Goal: Task Accomplishment & Management: Use online tool/utility

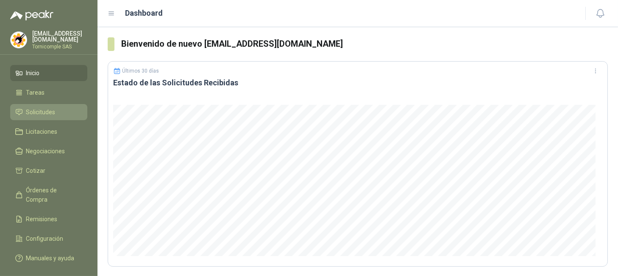
click at [39, 114] on span "Solicitudes" at bounding box center [40, 111] width 29 height 9
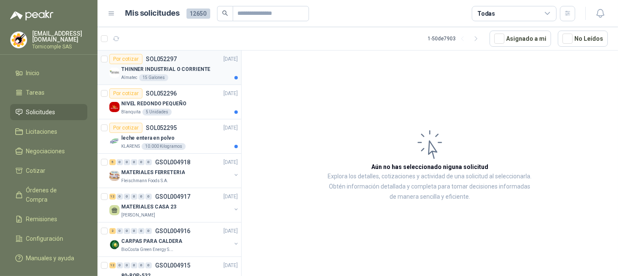
click at [159, 72] on p "THINNER INDUSTRIAL O CORRIENTE" at bounding box center [165, 69] width 89 height 8
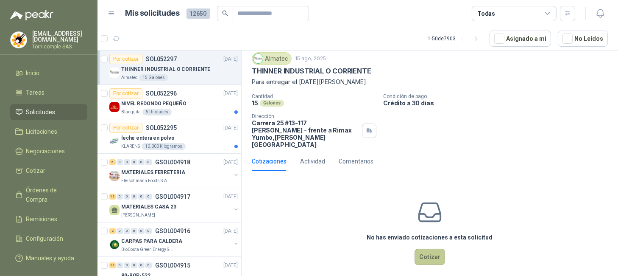
click at [435, 251] on button "Cotizar" at bounding box center [430, 257] width 31 height 16
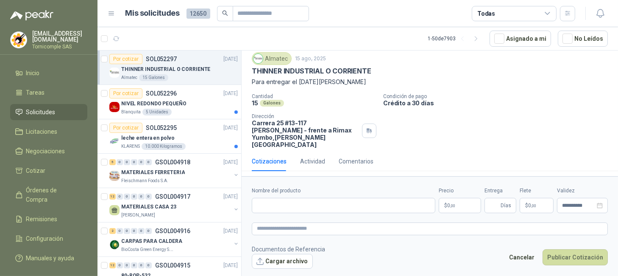
scroll to position [22, 0]
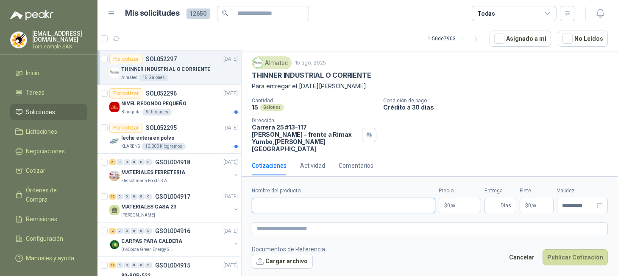
click at [322, 212] on input "Nombre del producto" at bounding box center [344, 205] width 184 height 15
type input "**********"
click at [467, 207] on body "[EMAIL_ADDRESS][DOMAIN_NAME] Tornicomple SAS Inicio Tareas Solicitudes Licitaci…" at bounding box center [309, 138] width 618 height 276
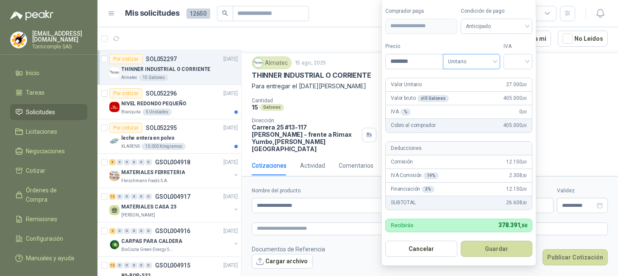
click at [485, 61] on span "Unitario" at bounding box center [471, 61] width 47 height 13
type input "********"
click at [483, 97] on div "Unitario con IVA" at bounding box center [474, 92] width 44 height 9
click at [514, 68] on span at bounding box center [518, 61] width 19 height 14
click at [517, 79] on div "19%" at bounding box center [520, 79] width 16 height 9
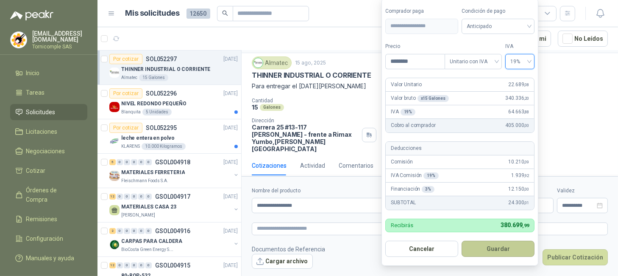
click at [489, 252] on button "Guardar" at bounding box center [498, 248] width 73 height 16
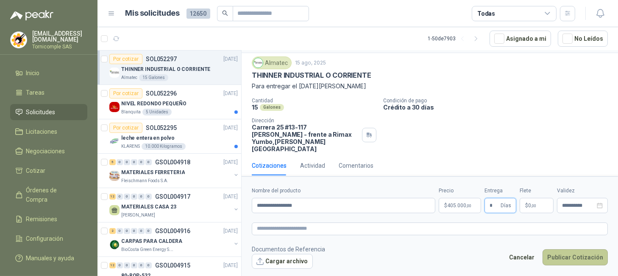
type input "*"
click at [559, 260] on button "Publicar Cotización" at bounding box center [575, 257] width 65 height 16
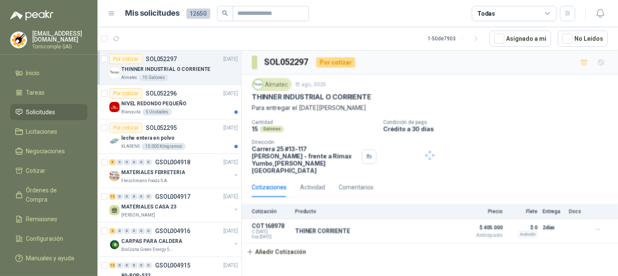
scroll to position [0, 0]
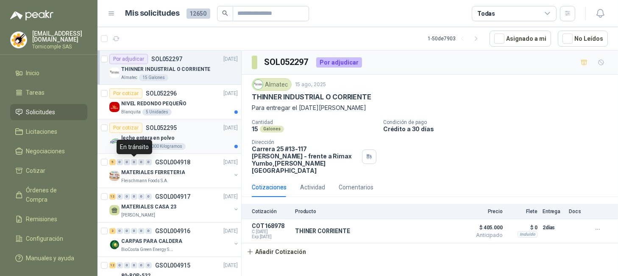
click at [141, 131] on div "Por cotizar" at bounding box center [125, 128] width 33 height 10
click at [146, 106] on p "NIVEL REDONDO PEQUEÑO" at bounding box center [153, 104] width 65 height 8
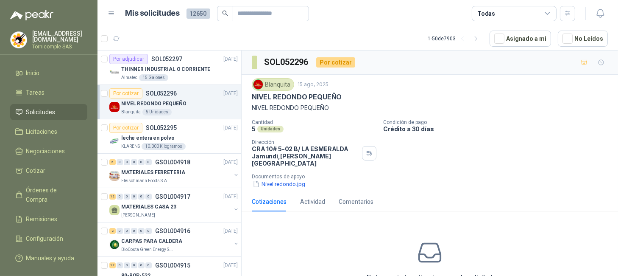
click at [69, 109] on li "Solicitudes" at bounding box center [48, 111] width 67 height 9
click at [69, 108] on li "Solicitudes" at bounding box center [48, 111] width 67 height 9
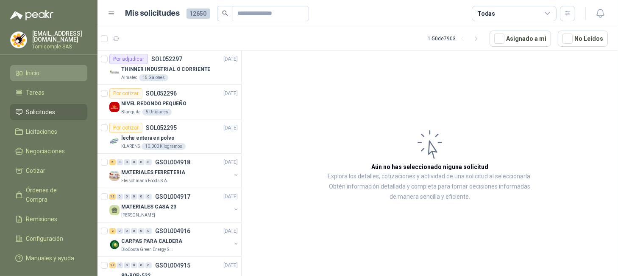
click at [61, 77] on link "Inicio" at bounding box center [48, 73] width 77 height 16
